Goal: Information Seeking & Learning: Learn about a topic

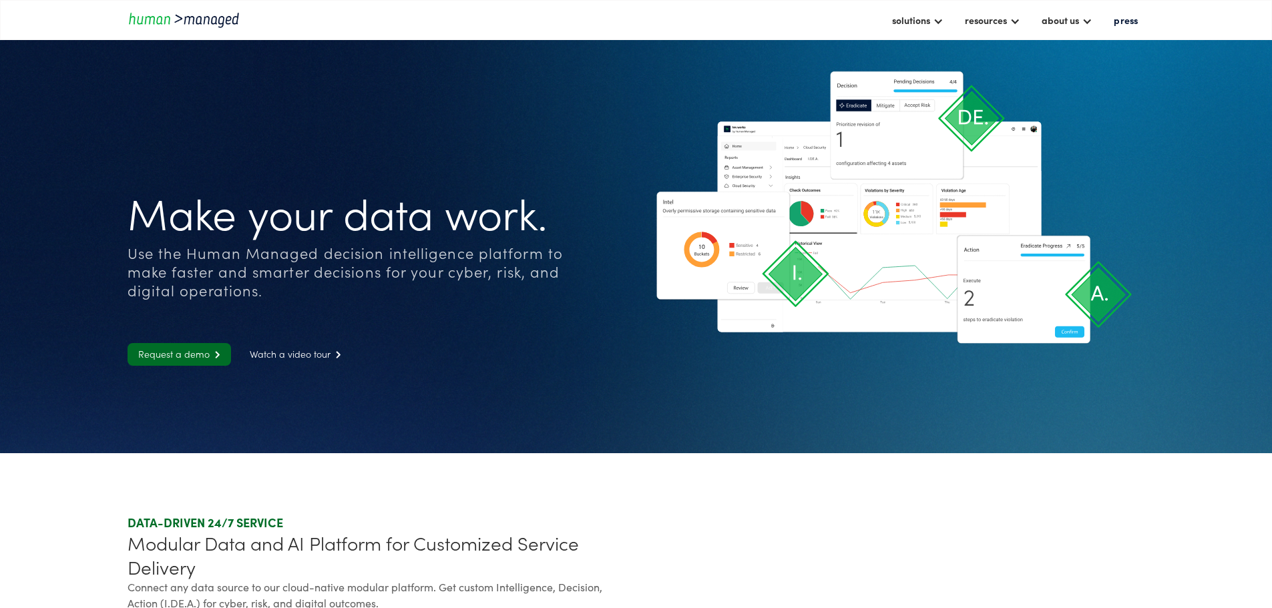
click at [614, 304] on div "Make your data work. Use the Human Managed decision intelligence platform to ma…" at bounding box center [380, 270] width 504 height 194
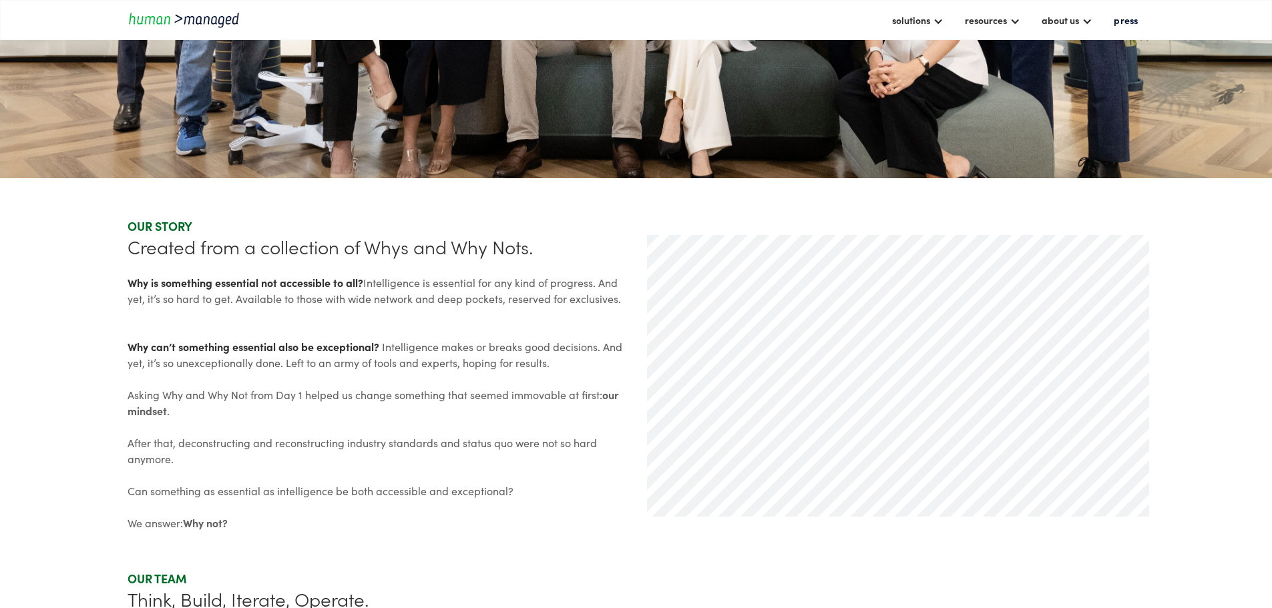
scroll to position [534, 0]
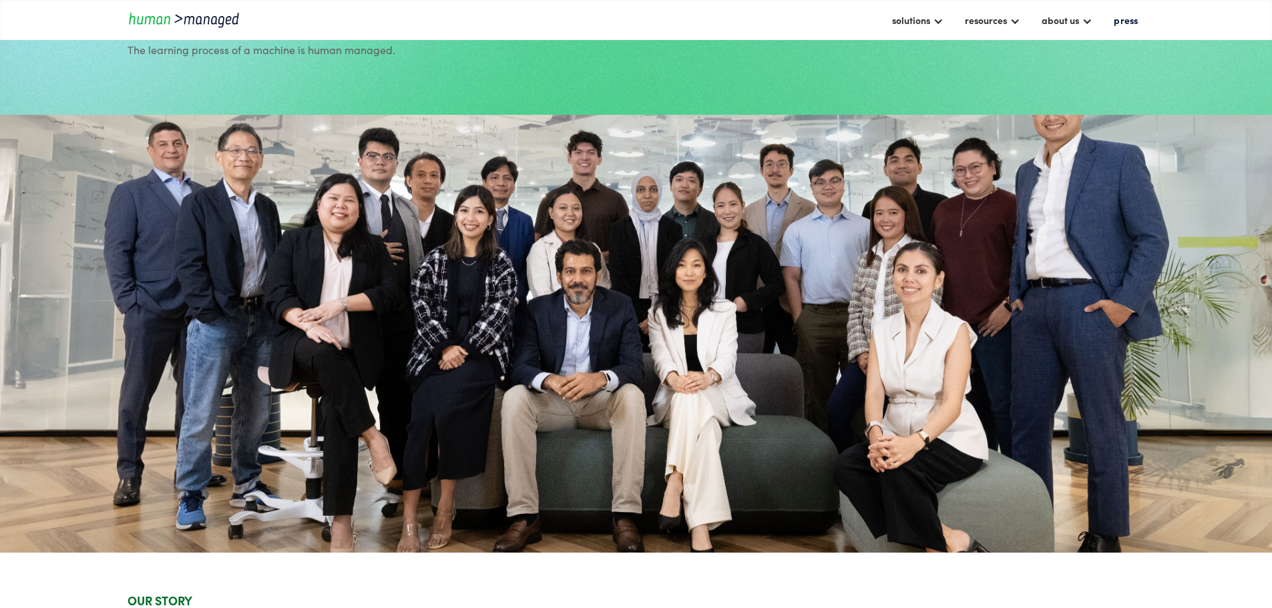
scroll to position [0, 0]
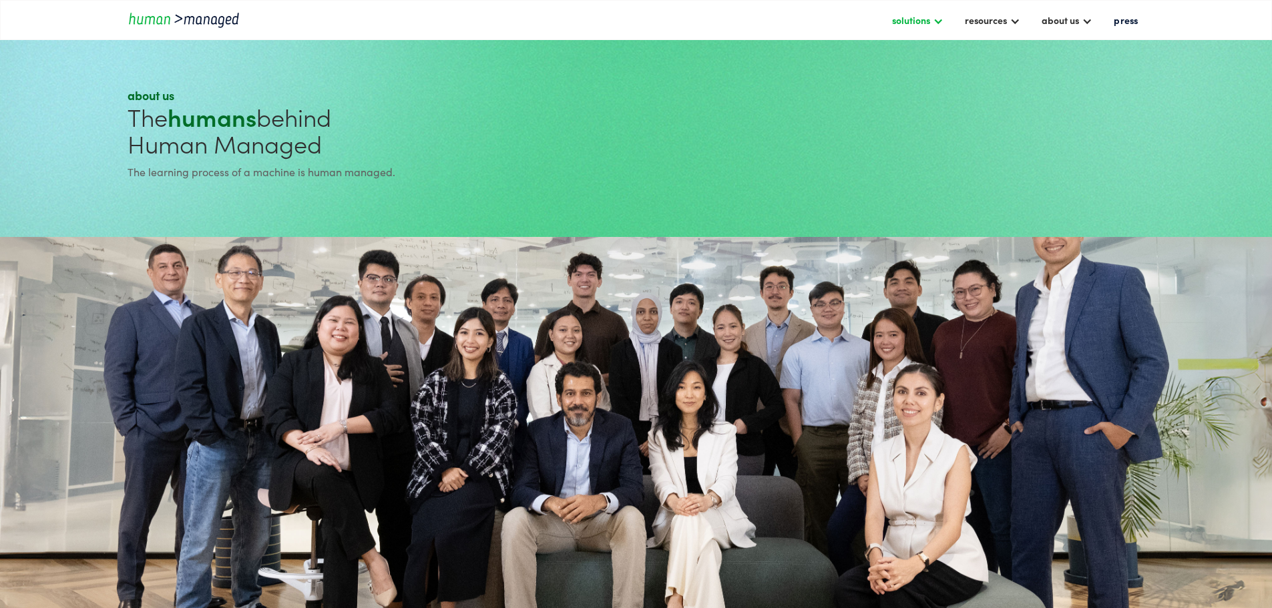
click at [892, 25] on div "solutions" at bounding box center [911, 20] width 38 height 16
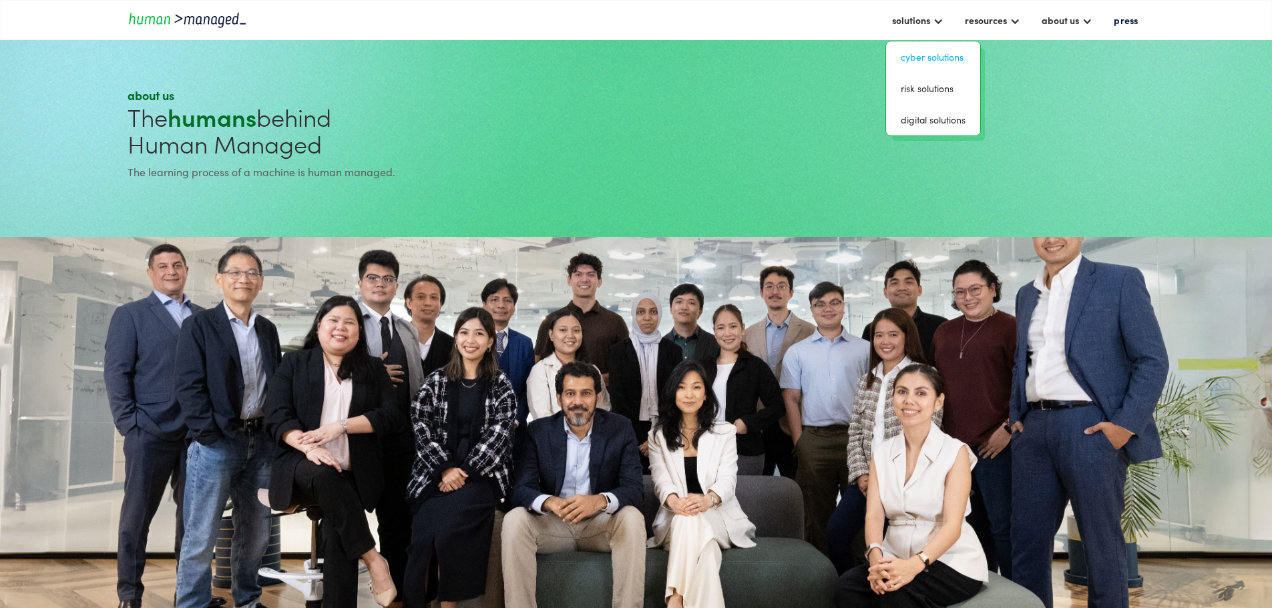
click at [892, 47] on link "Cyber solutions" at bounding box center [933, 57] width 83 height 21
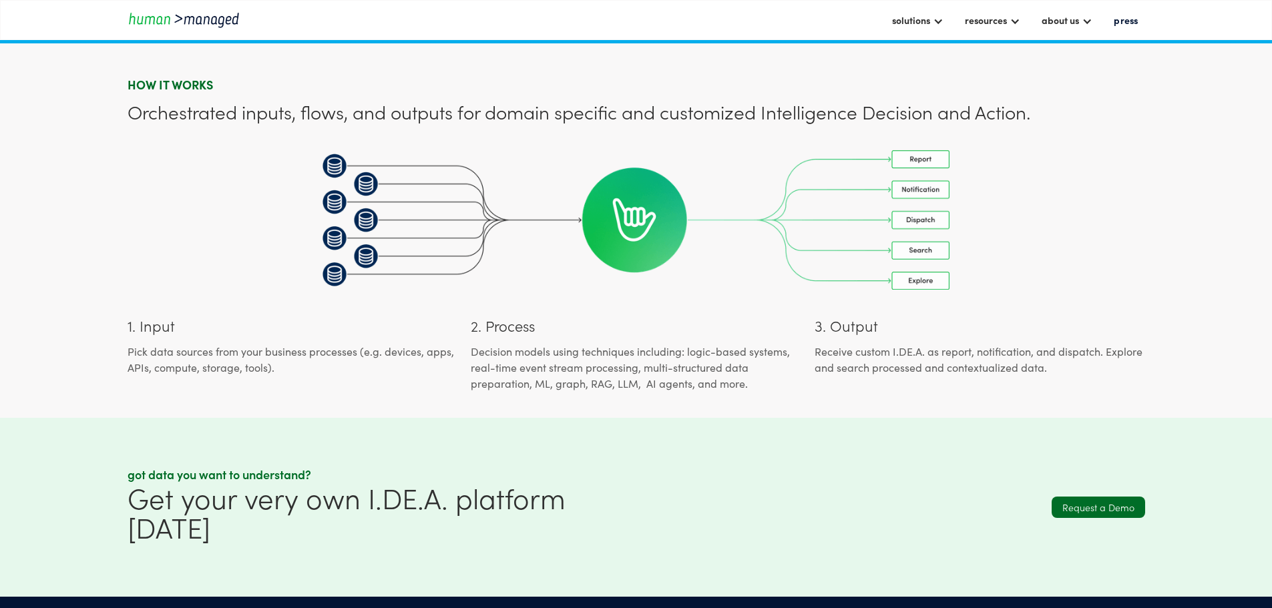
scroll to position [1200, 0]
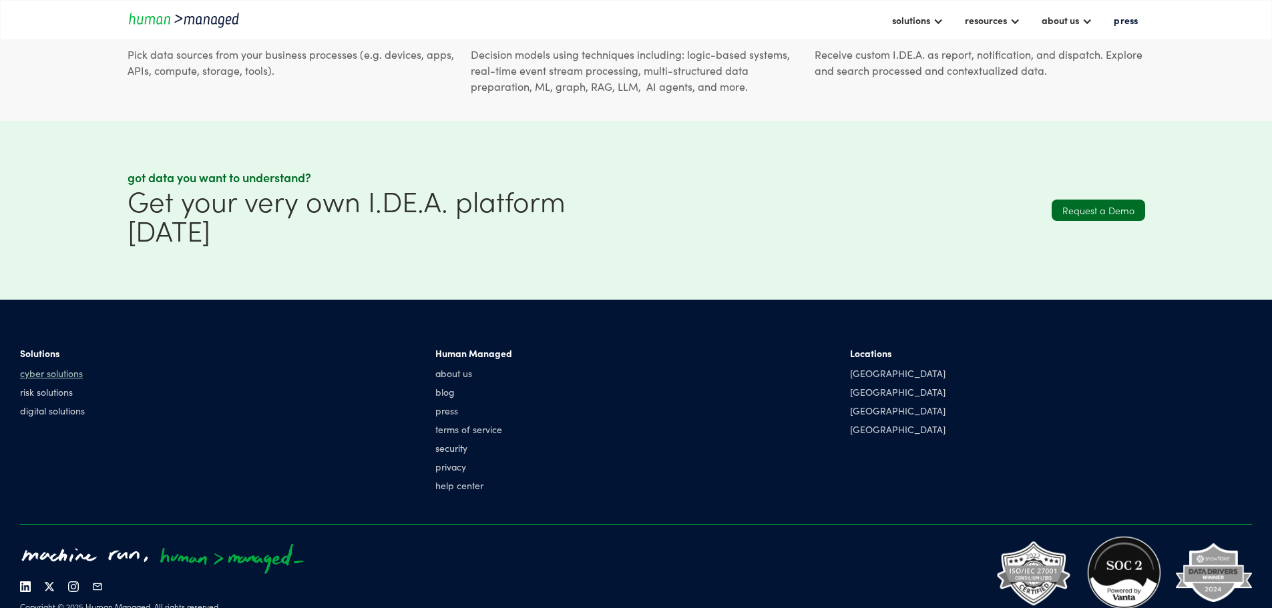
click at [85, 367] on link "cyber solutions" at bounding box center [52, 373] width 65 height 13
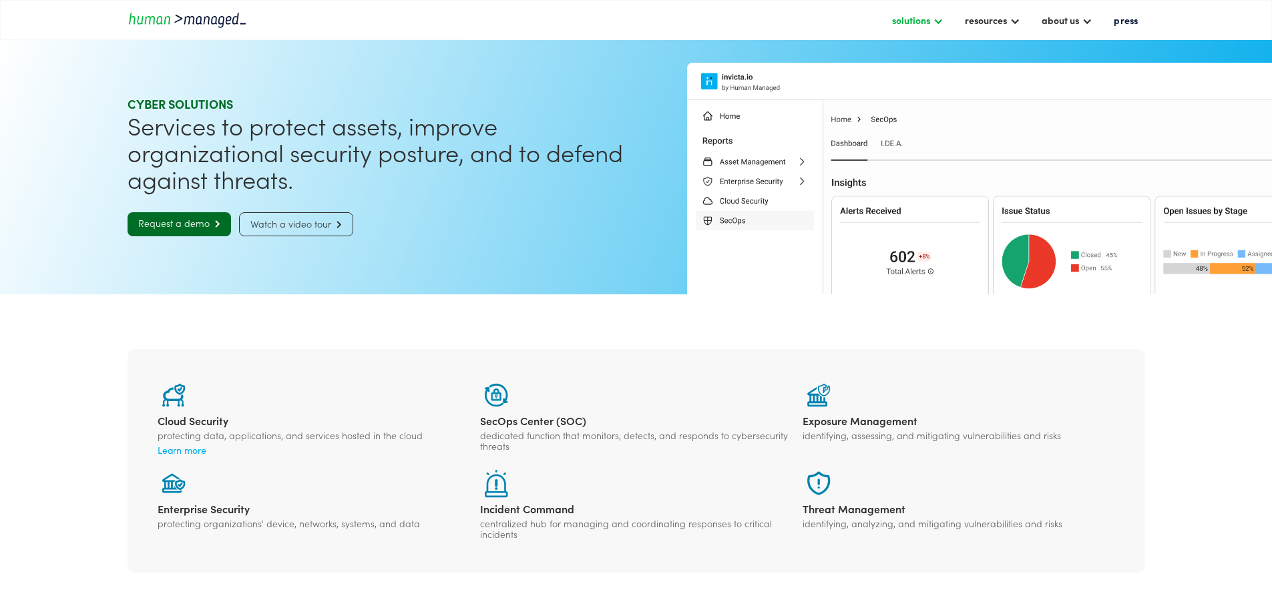
click at [933, 17] on div at bounding box center [938, 20] width 11 height 11
click at [892, 79] on link "risk solutions" at bounding box center [933, 88] width 83 height 21
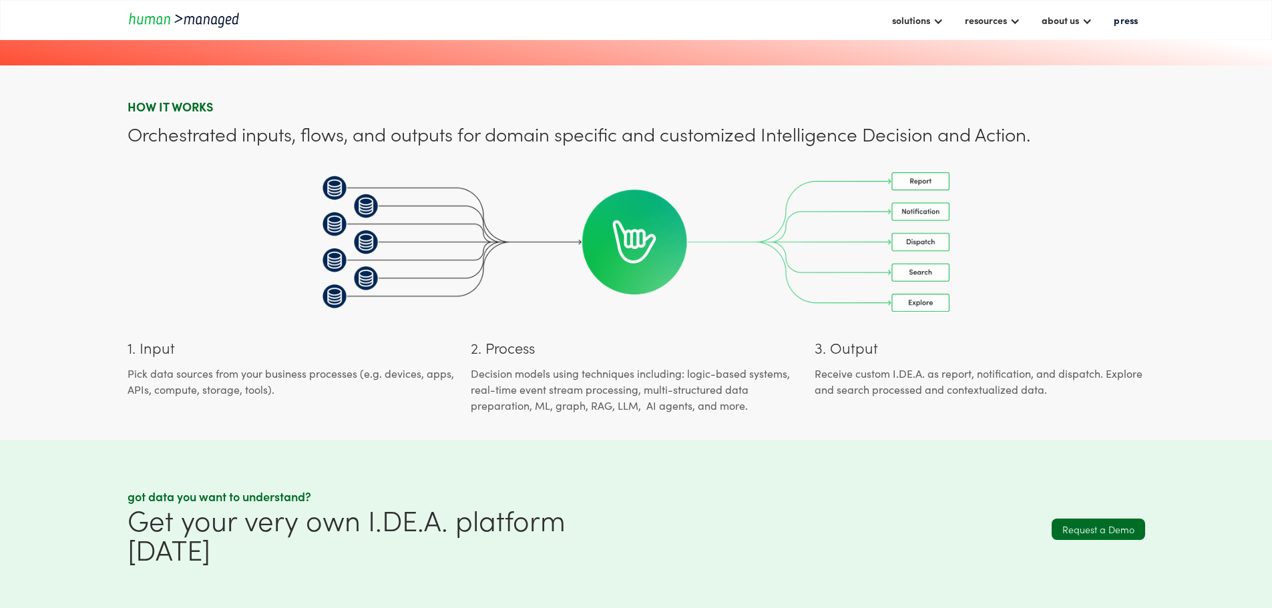
scroll to position [935, 0]
